Goal: Task Accomplishment & Management: Use online tool/utility

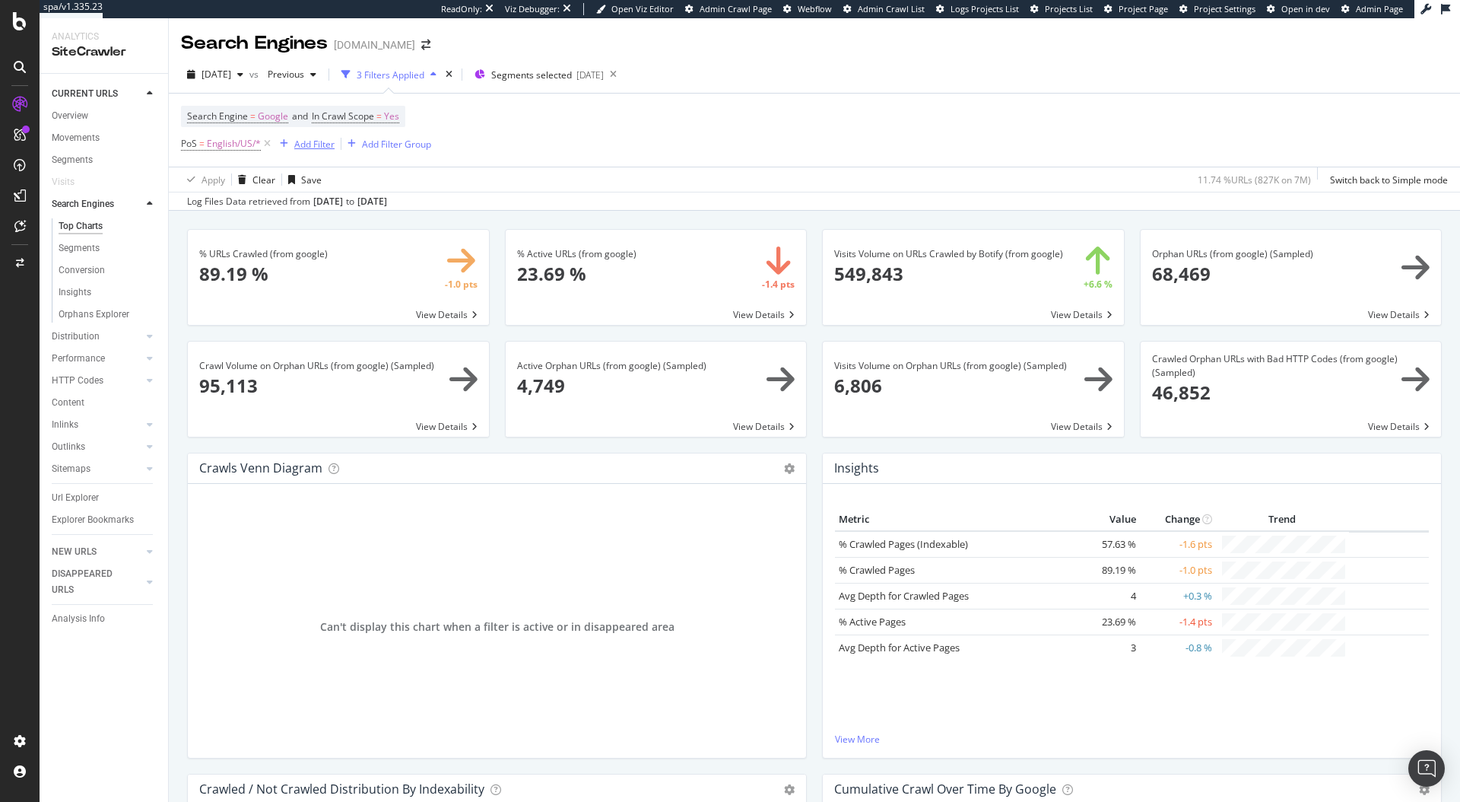
click at [296, 144] on div "Add Filter" at bounding box center [314, 144] width 40 height 13
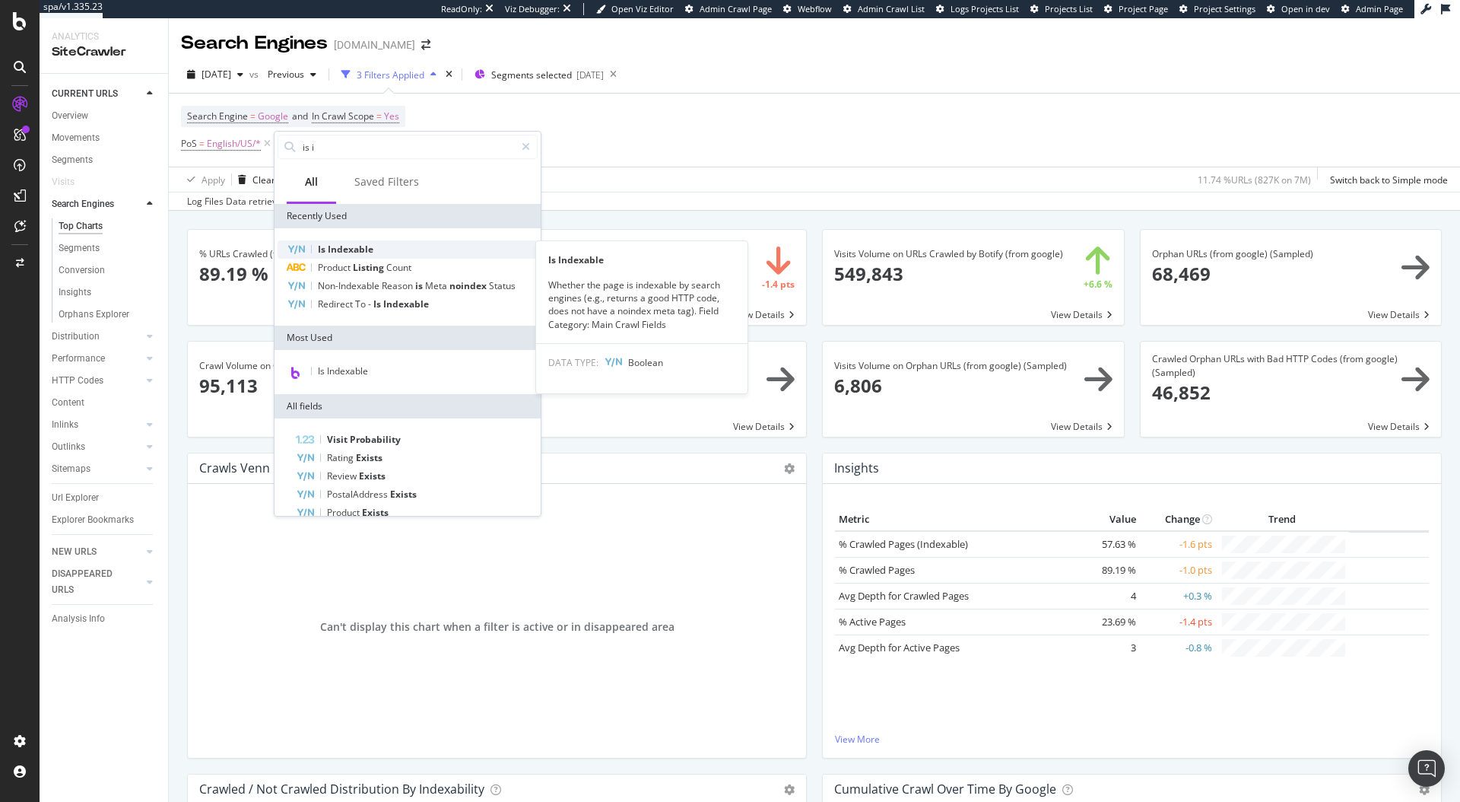
type input "is i"
click at [435, 248] on div "Is Indexable" at bounding box center [408, 249] width 260 height 18
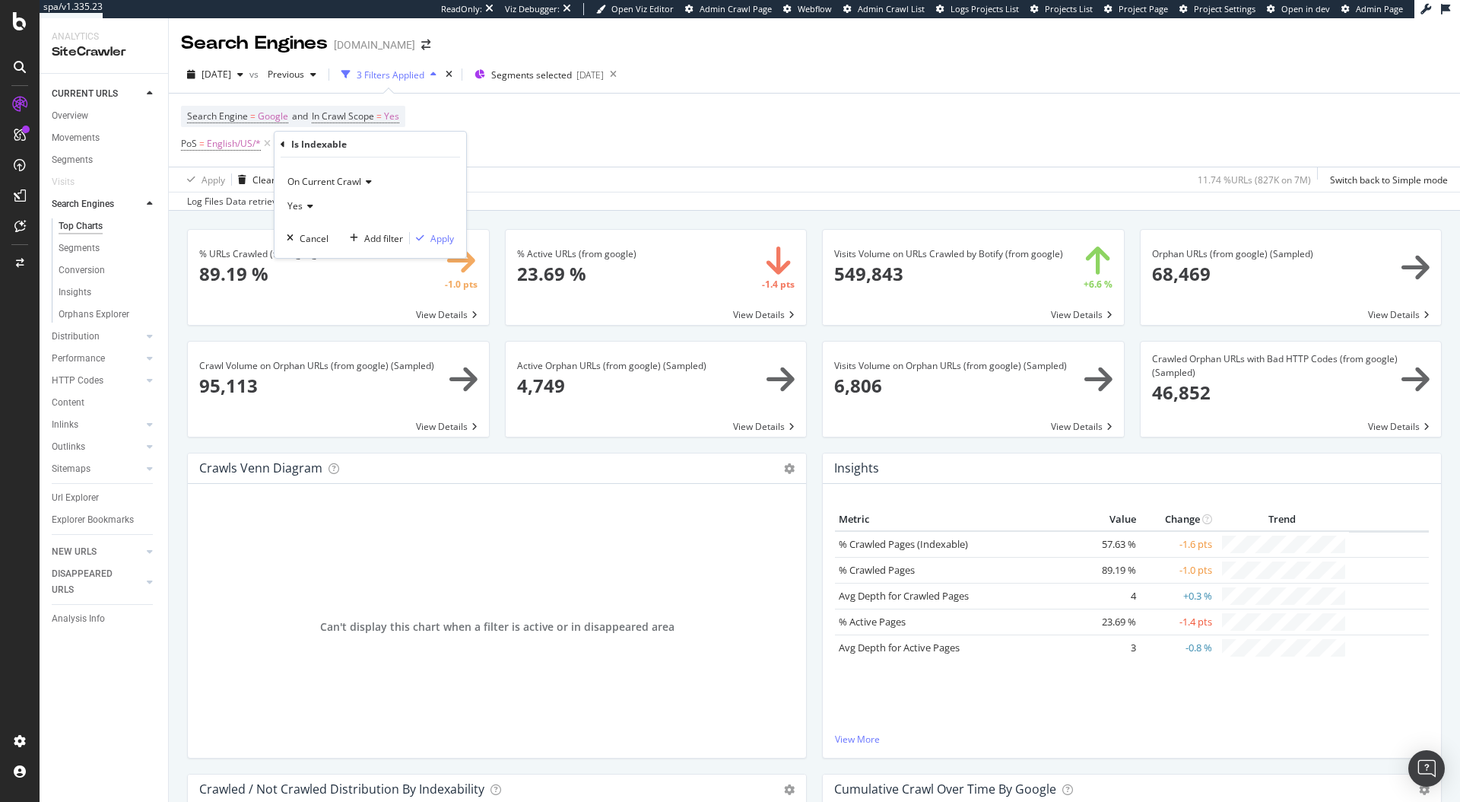
click at [298, 208] on span "Yes" at bounding box center [294, 205] width 15 height 13
drag, startPoint x: 311, startPoint y: 253, endPoint x: 344, endPoint y: 261, distance: 33.6
click at [311, 253] on div "No" at bounding box center [372, 257] width 163 height 20
click at [430, 240] on div "Apply" at bounding box center [442, 238] width 24 height 13
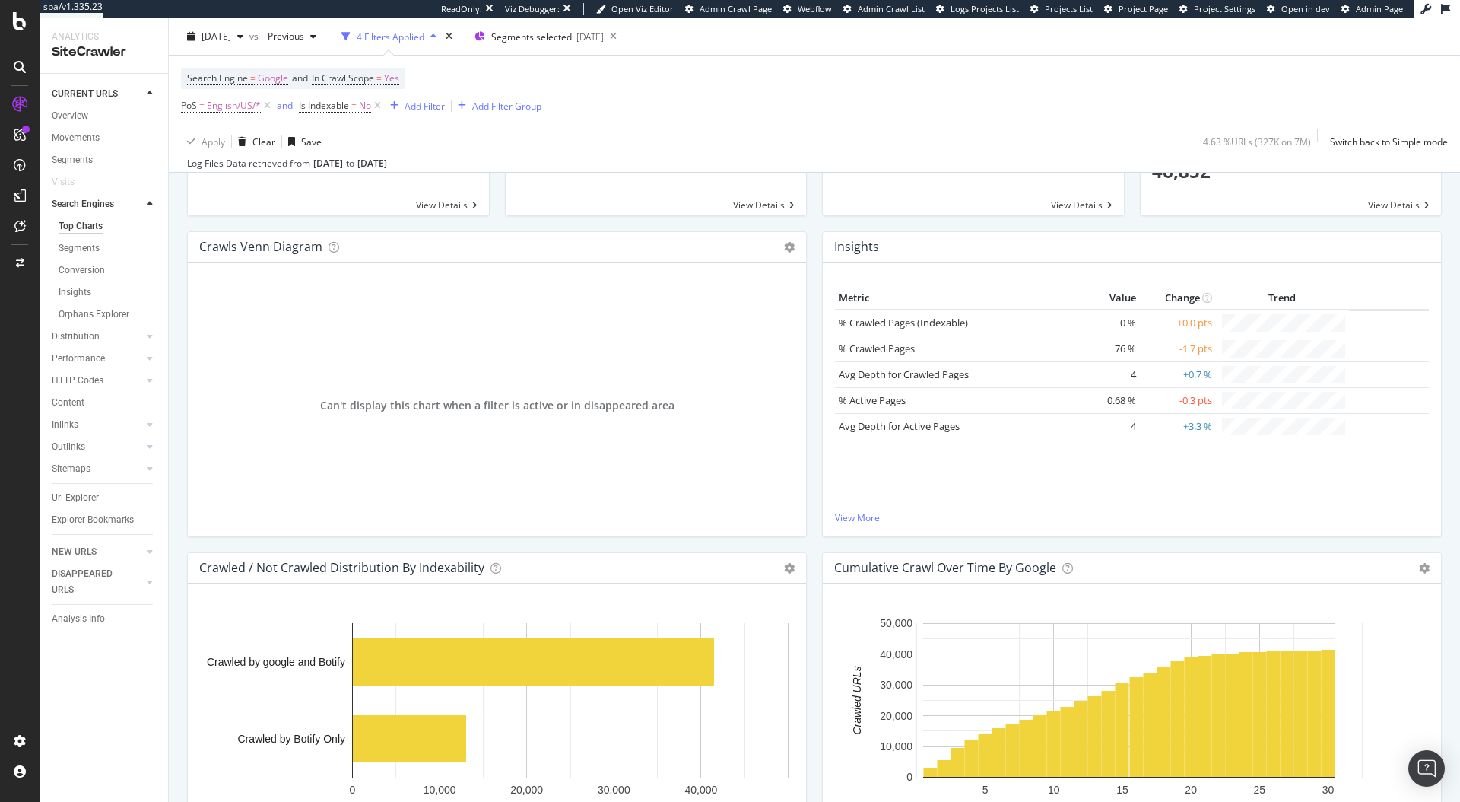
scroll to position [26, 0]
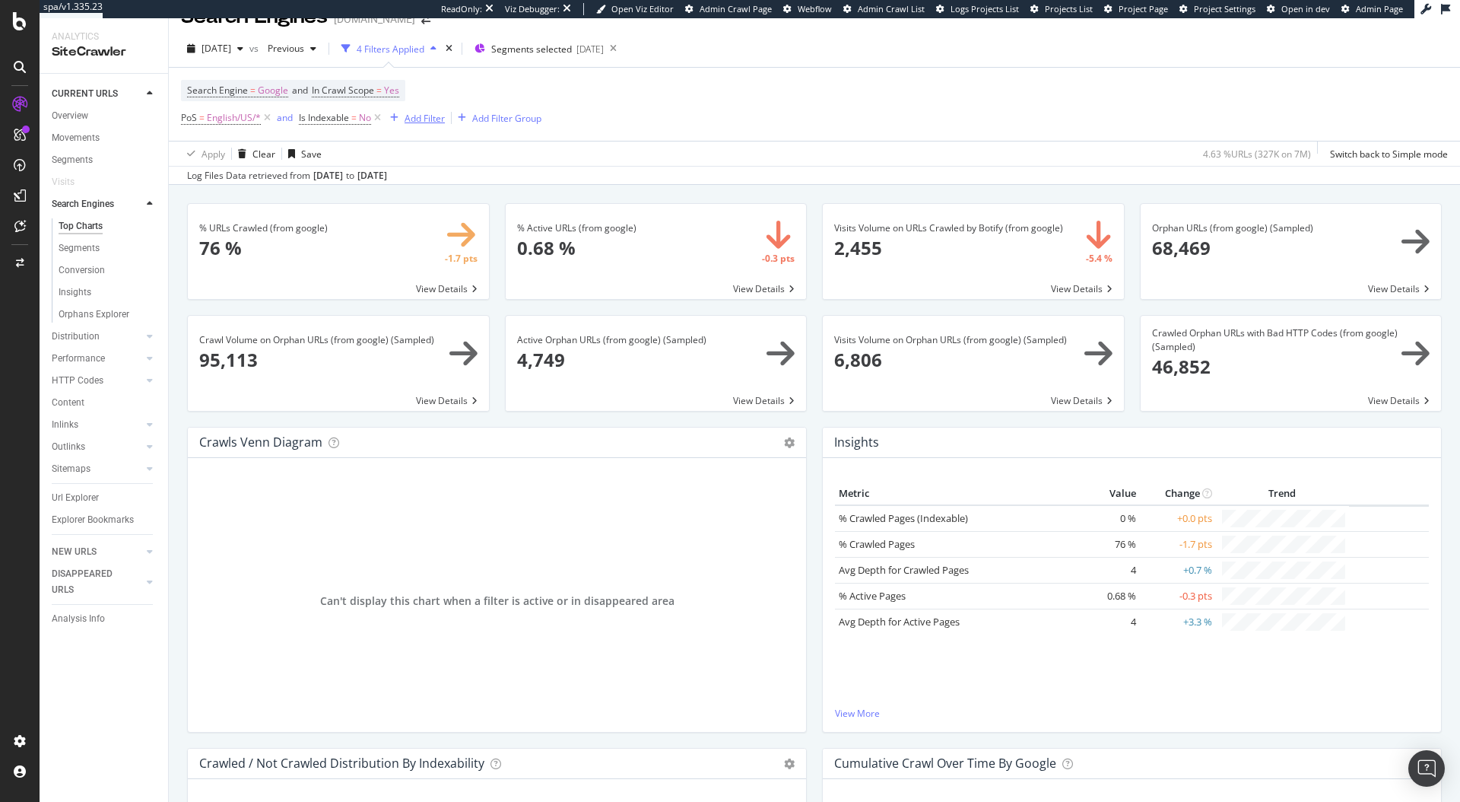
click at [424, 114] on div "Add Filter" at bounding box center [425, 118] width 40 height 13
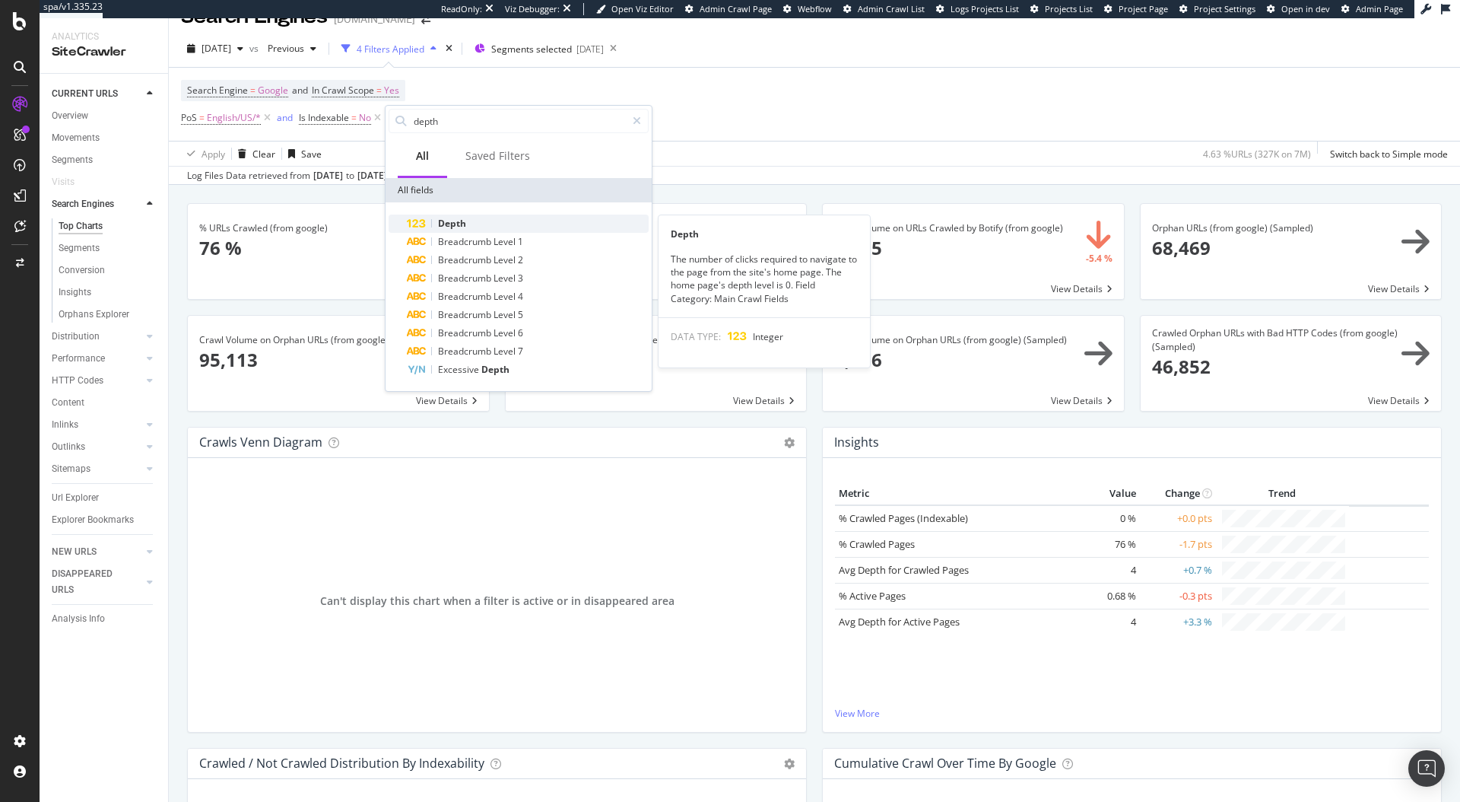
type input "depth"
click at [461, 230] on div "Depth" at bounding box center [528, 223] width 242 height 18
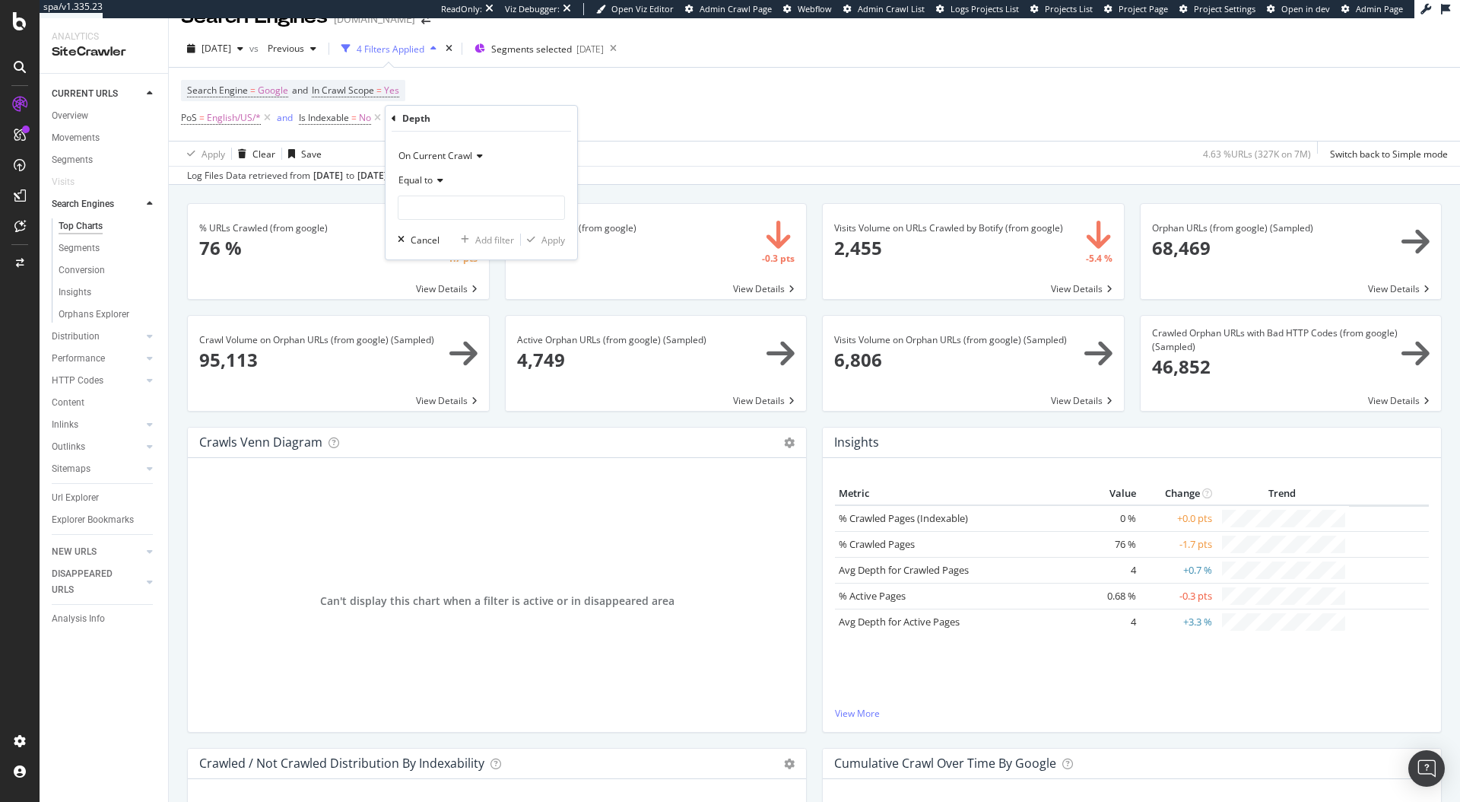
click at [421, 182] on span "Equal to" at bounding box center [416, 179] width 34 height 13
click at [449, 329] on div "Between" at bounding box center [483, 330] width 163 height 20
click at [421, 209] on input "0" at bounding box center [481, 207] width 167 height 24
type input "3"
click at [429, 251] on input "1" at bounding box center [481, 251] width 167 height 24
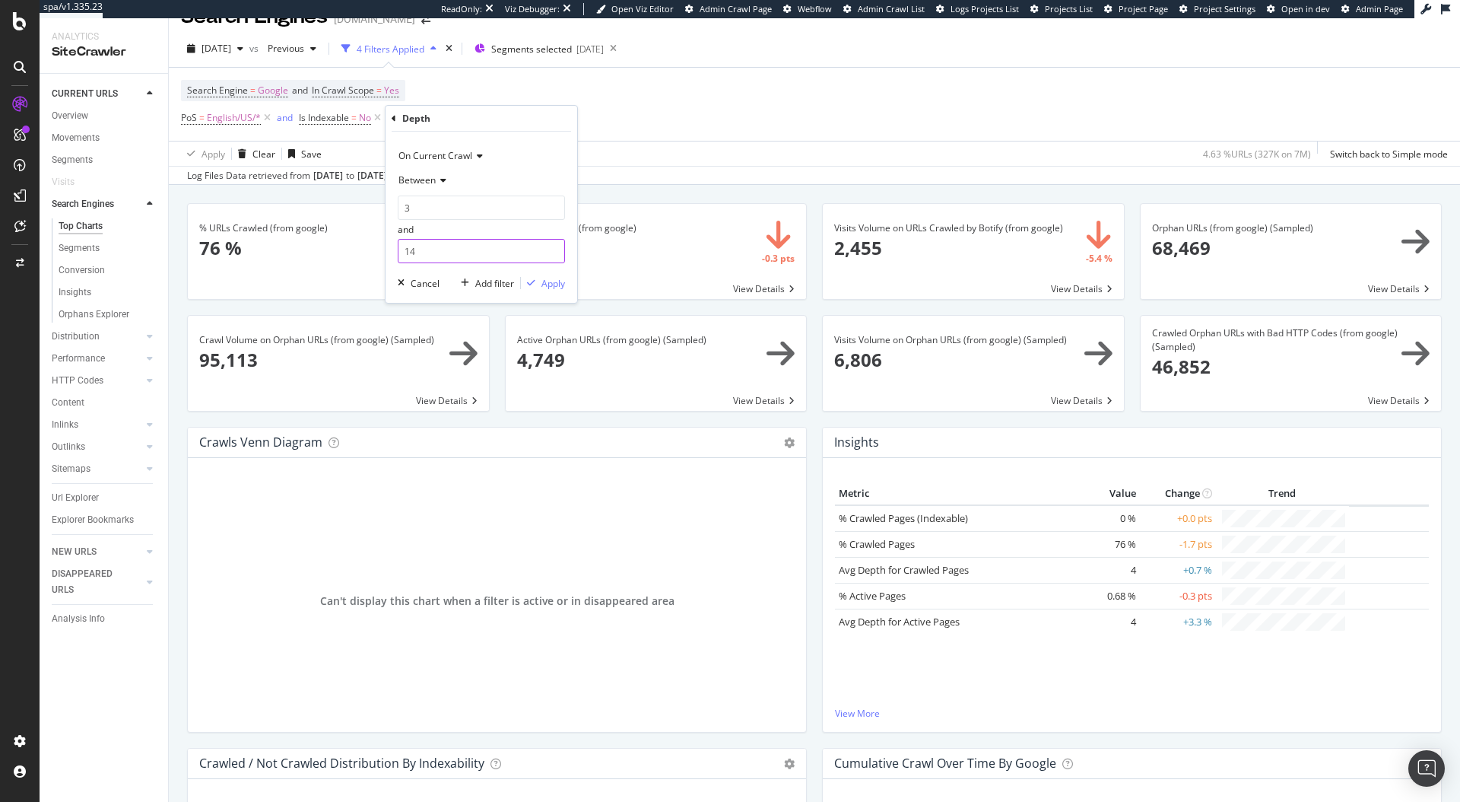
type input "1"
type input "4"
click at [551, 281] on div "Apply" at bounding box center [553, 283] width 24 height 13
